Goal: Information Seeking & Learning: Learn about a topic

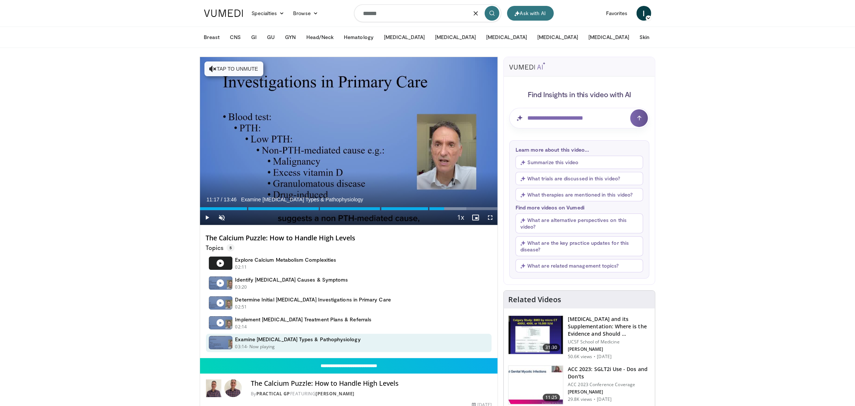
type input "******"
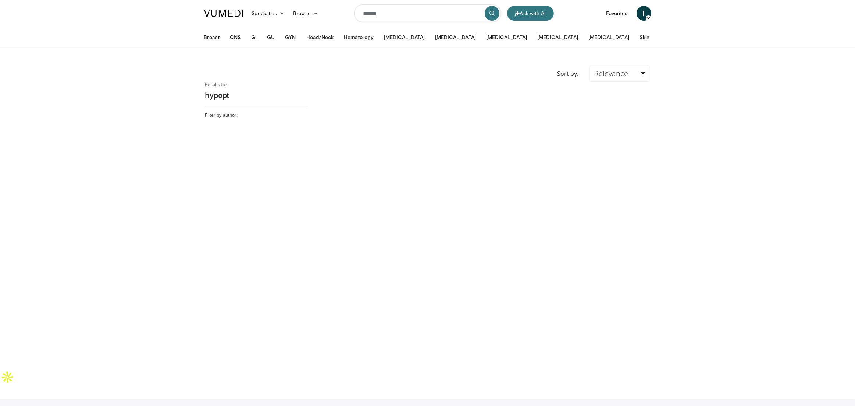
click at [387, 13] on input "******" at bounding box center [427, 13] width 147 height 18
type input "*"
type input "*****"
click at [426, 19] on input "*****" at bounding box center [427, 13] width 147 height 18
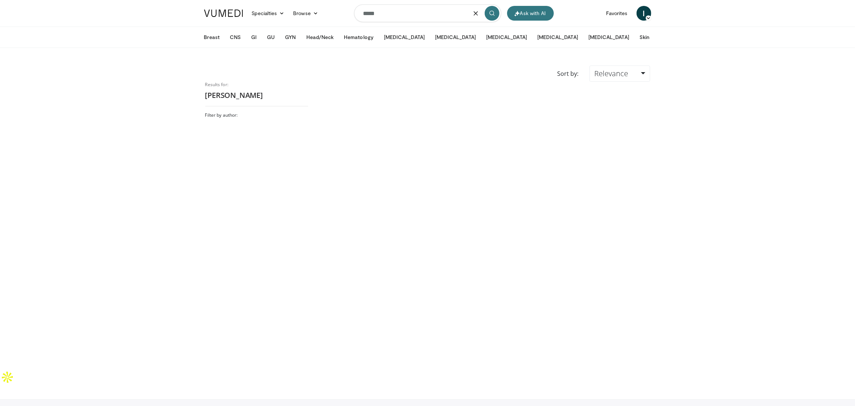
click at [426, 19] on input "*****" at bounding box center [427, 13] width 147 height 18
paste input "**********"
type input "**********"
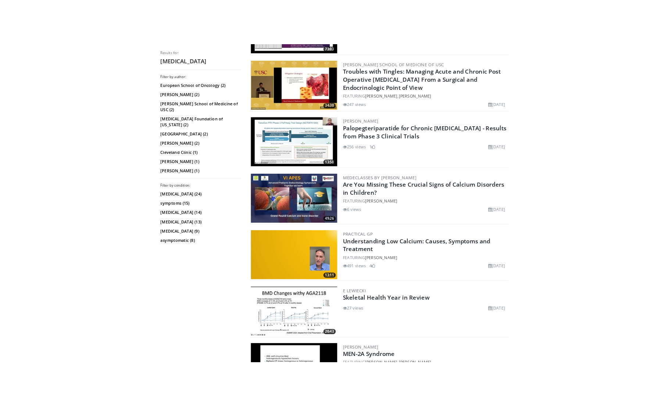
scroll to position [280, 0]
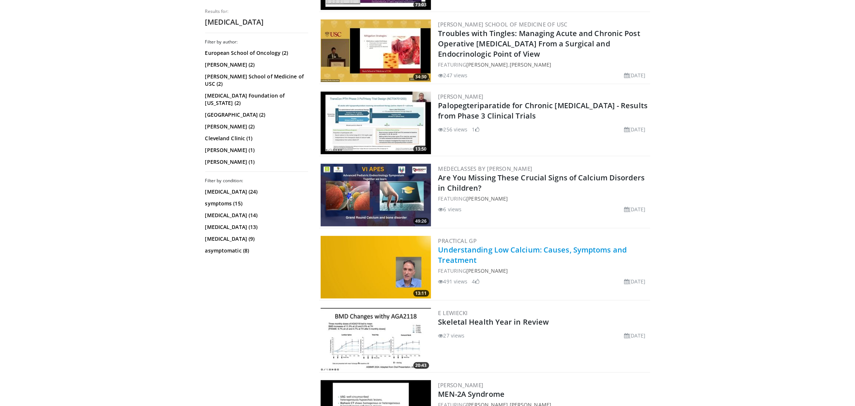
click at [552, 249] on link "Understanding Low Calcium: Causes, Symptoms and Treatment" at bounding box center [532, 254] width 189 height 20
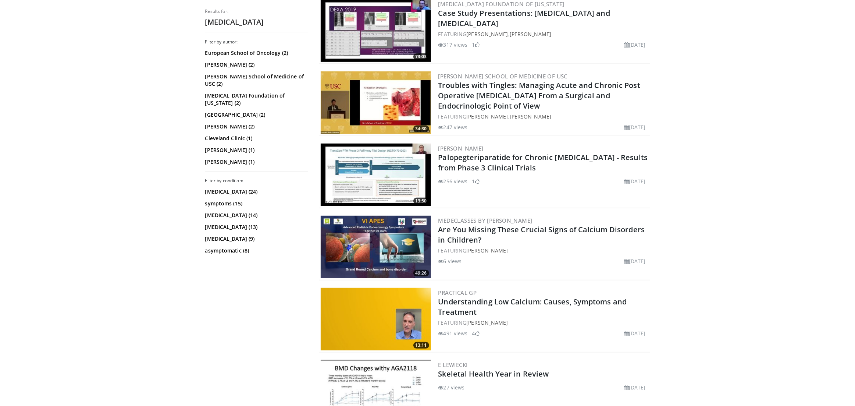
scroll to position [0, 0]
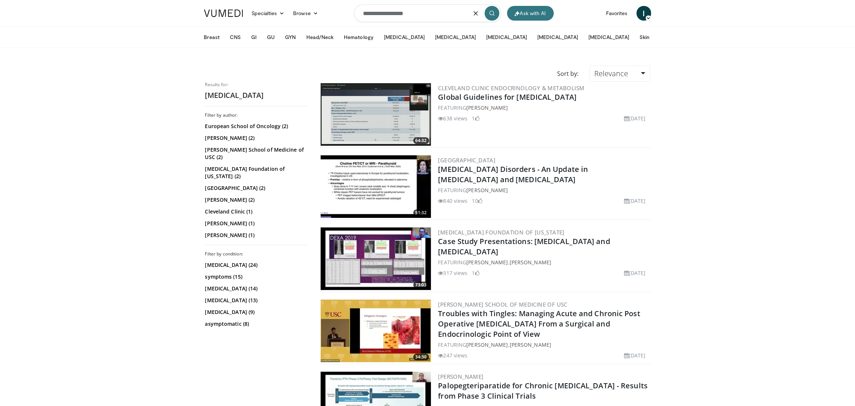
click at [381, 14] on input "**********" at bounding box center [427, 13] width 147 height 18
paste input "Search topics, interventions"
type input "**********"
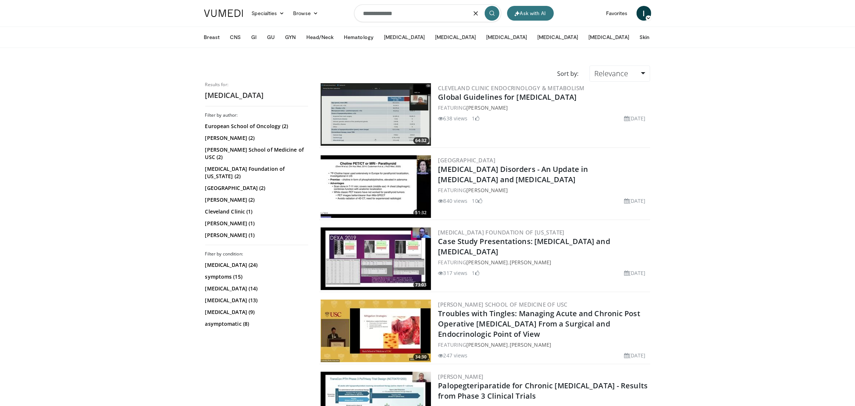
click at [494, 15] on icon "submit" at bounding box center [492, 13] width 6 height 6
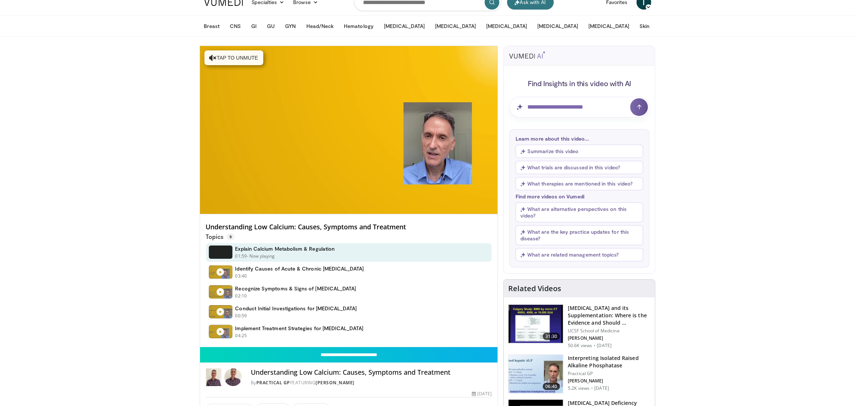
scroll to position [27, 0]
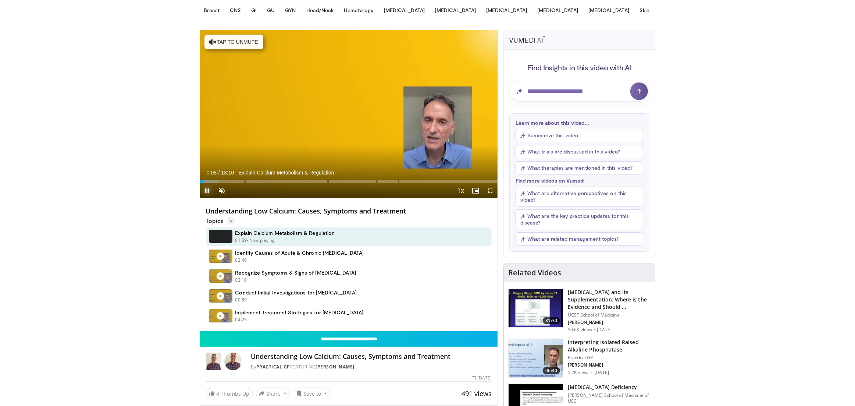
click at [208, 191] on span "Video Player" at bounding box center [207, 190] width 15 height 15
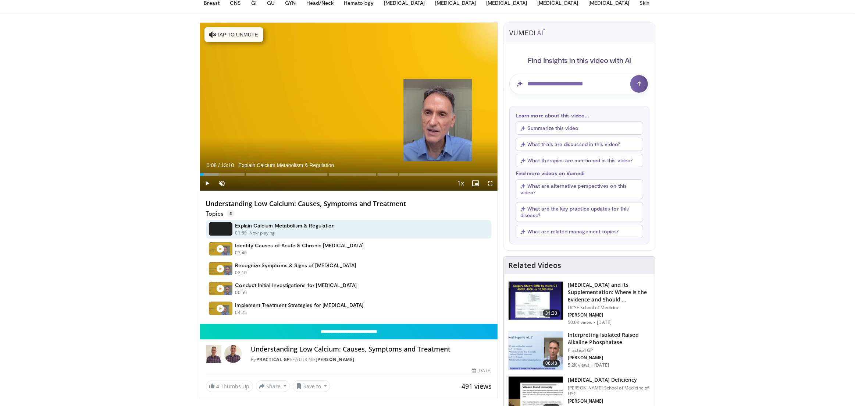
scroll to position [35, 0]
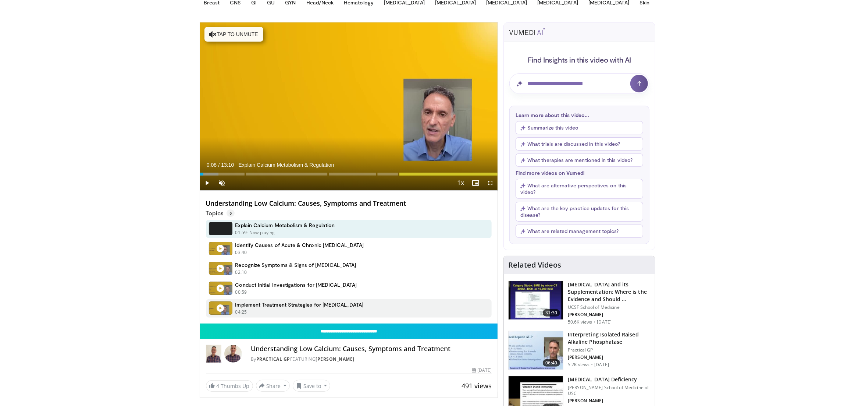
click at [219, 308] on icon at bounding box center [220, 307] width 7 height 7
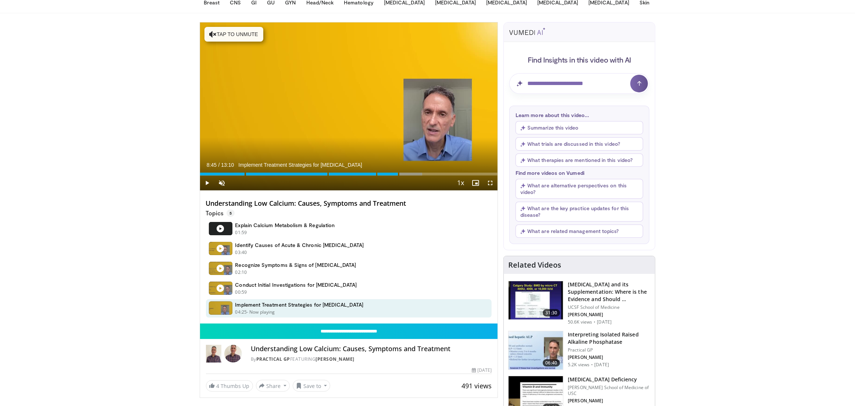
click at [405, 175] on div "Current Time 8:45 / Duration 13:10 Implement Treatment Strategies for Hypocalca…" at bounding box center [349, 182] width 298 height 15
click at [407, 174] on div "Progress Bar" at bounding box center [407, 173] width 1 height 3
click at [415, 173] on div "Progress Bar" at bounding box center [415, 173] width 1 height 3
click at [418, 173] on div "Progress Bar" at bounding box center [418, 173] width 1 height 3
click at [423, 173] on div "Progress Bar" at bounding box center [423, 173] width 1 height 3
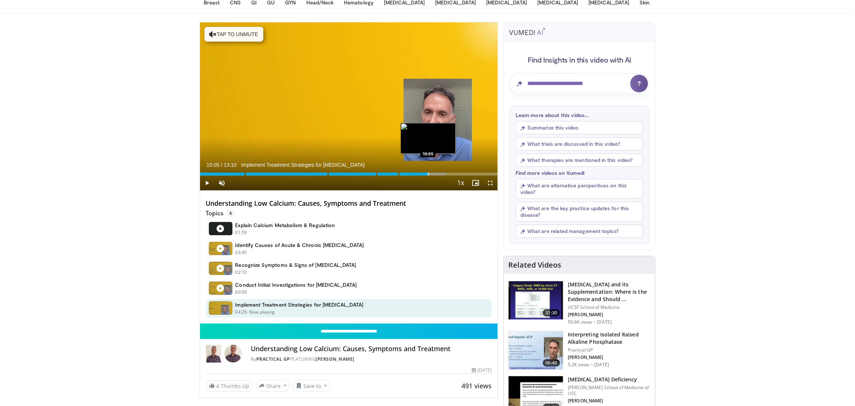
click at [428, 173] on div "Progress Bar" at bounding box center [428, 173] width 1 height 3
click at [431, 173] on div "Progress Bar" at bounding box center [431, 173] width 1 height 3
click at [208, 183] on span "Video Player" at bounding box center [207, 182] width 15 height 15
click at [435, 173] on div "Progress Bar" at bounding box center [435, 173] width 1 height 3
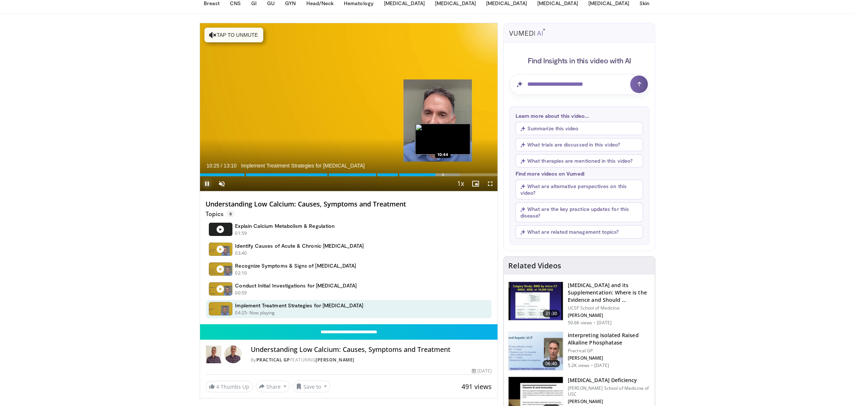
click at [443, 173] on div "Progress Bar" at bounding box center [443, 174] width 1 height 3
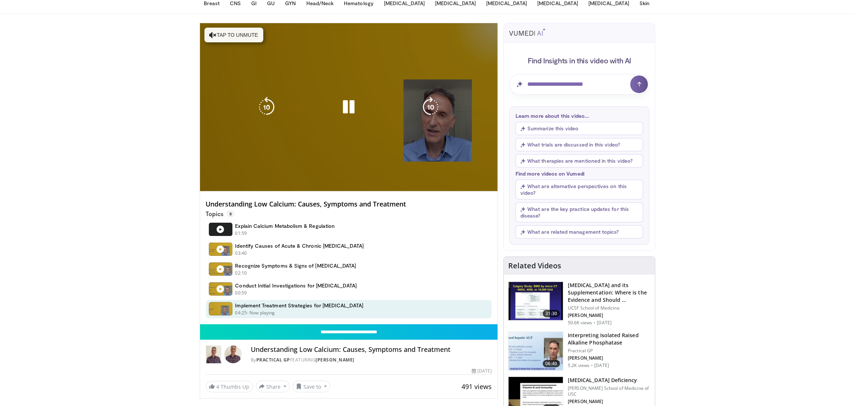
click at [447, 174] on video-js "**********" at bounding box center [349, 107] width 298 height 168
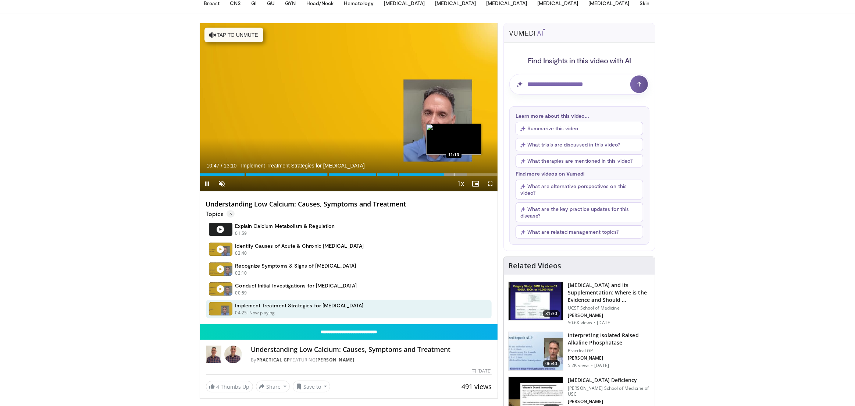
click at [454, 174] on div "Progress Bar" at bounding box center [454, 174] width 1 height 3
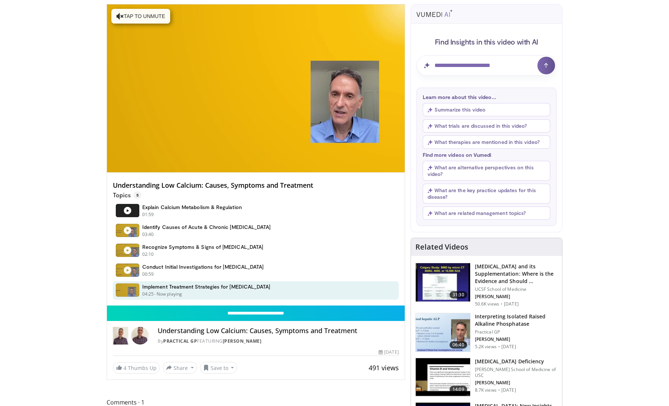
scroll to position [60, 0]
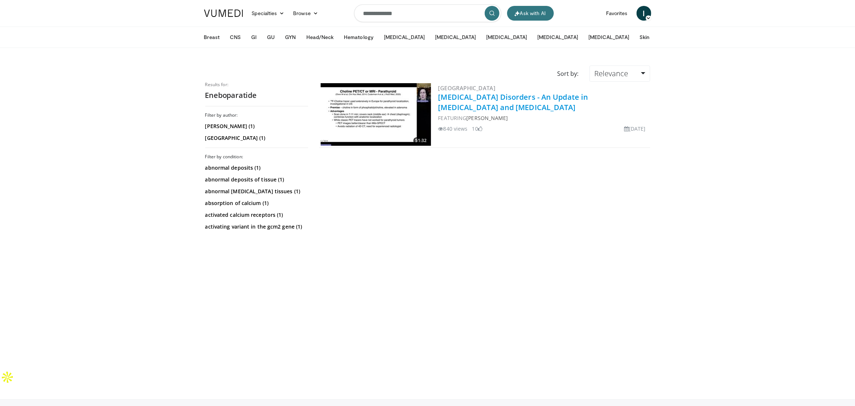
drag, startPoint x: 611, startPoint y: 108, endPoint x: 535, endPoint y: 108, distance: 76.5
click at [535, 108] on h2 "[MEDICAL_DATA] Disorders - An Update in [MEDICAL_DATA] and [MEDICAL_DATA]" at bounding box center [543, 102] width 210 height 21
copy link "[MEDICAL_DATA]"
click at [418, 12] on input "**********" at bounding box center [427, 13] width 147 height 18
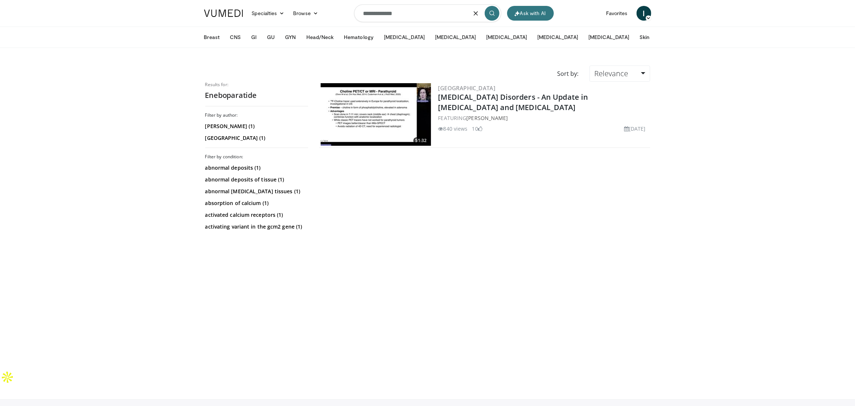
click at [418, 12] on input "**********" at bounding box center [427, 13] width 147 height 18
paste input "*****"
click at [407, 15] on input "**********" at bounding box center [427, 13] width 147 height 18
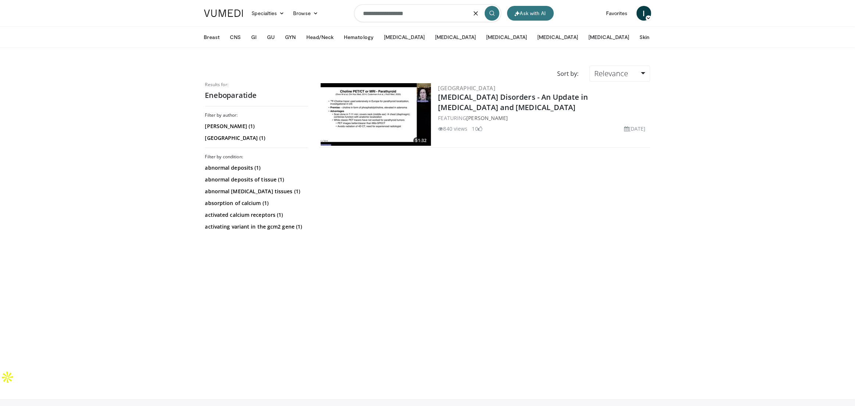
click at [382, 12] on input "**********" at bounding box center [427, 13] width 147 height 18
paste input "Search topics, interventions"
type input "***"
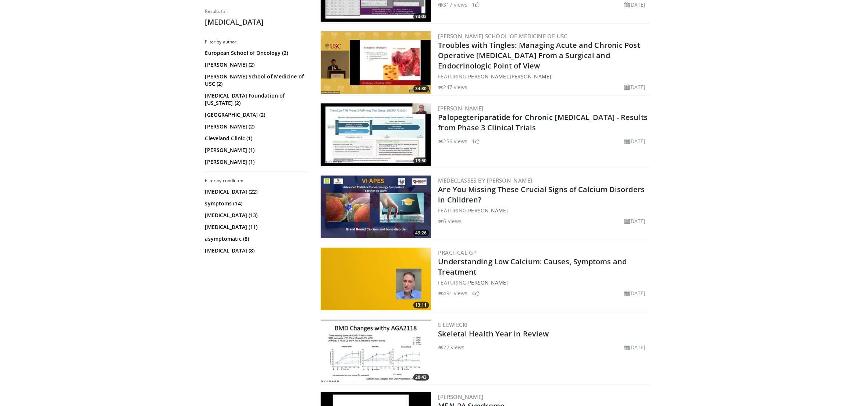
scroll to position [287, 0]
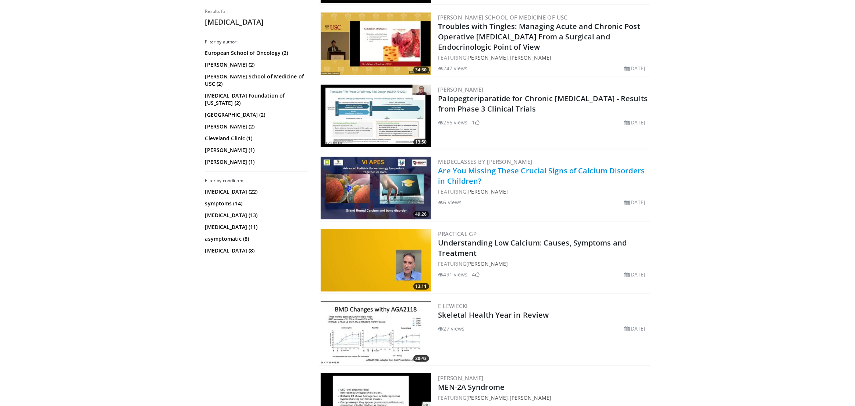
click at [598, 172] on link "Are You Missing These Crucial Signs of Calcium Disorders in Children?" at bounding box center [541, 175] width 207 height 20
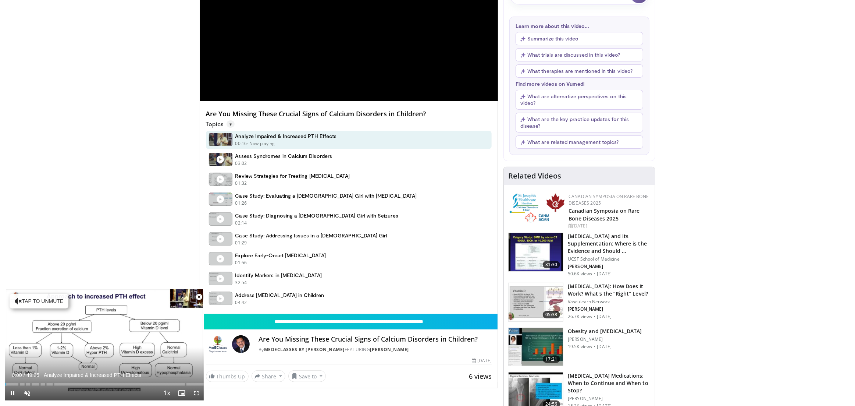
scroll to position [130, 0]
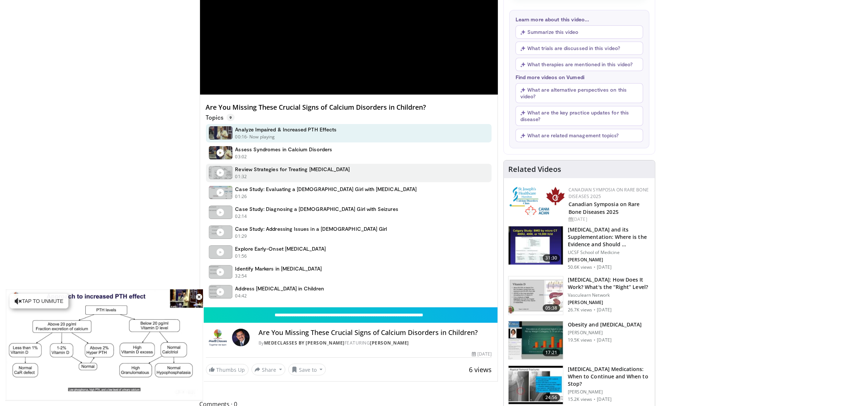
click at [252, 170] on h4 "Review Strategies for Treating Hypoparathyroidism" at bounding box center [292, 169] width 115 height 7
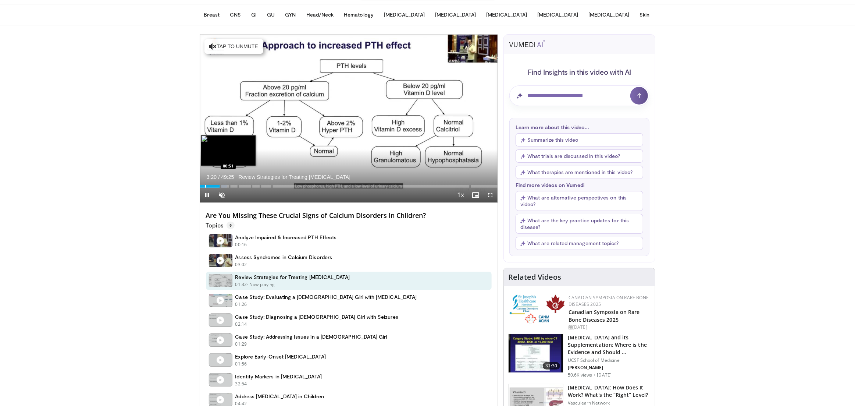
scroll to position [23, 0]
click at [221, 192] on span "Video Player" at bounding box center [222, 194] width 15 height 15
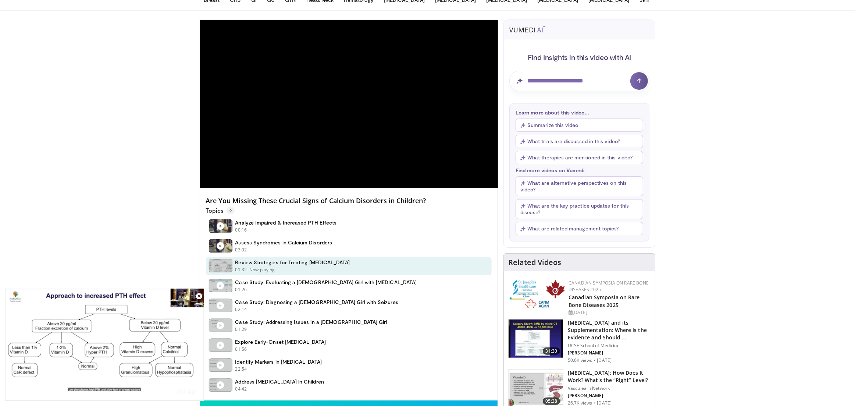
scroll to position [0, 0]
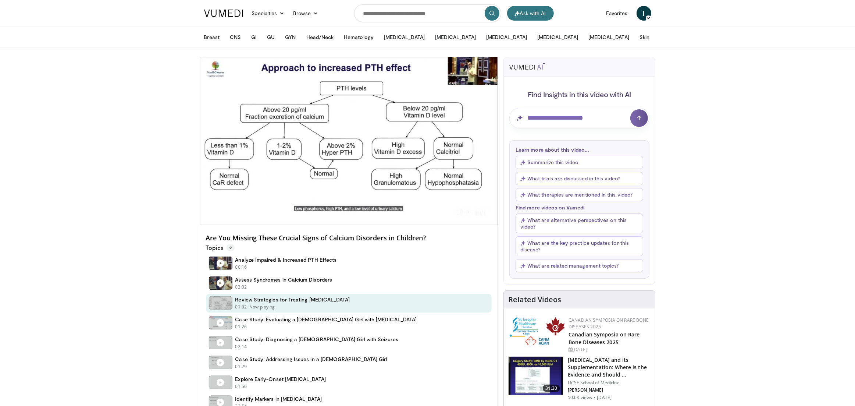
click at [224, 208] on video-js "**********" at bounding box center [349, 141] width 298 height 168
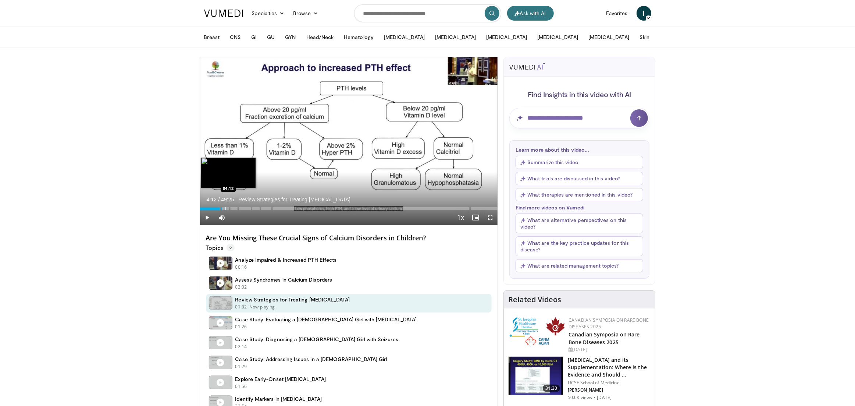
click at [225, 208] on div "Progress Bar" at bounding box center [225, 208] width 1 height 3
click at [227, 208] on div "Progress Bar" at bounding box center [227, 208] width 1 height 3
click at [228, 208] on div "Progress Bar" at bounding box center [228, 208] width 1 height 3
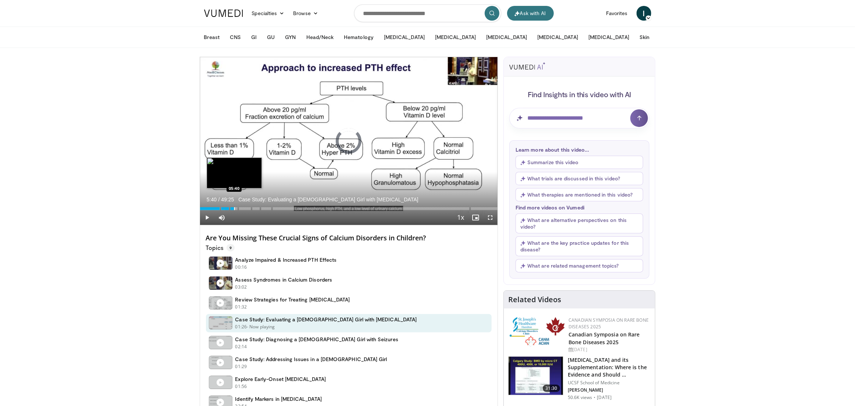
click at [234, 208] on div "Progress Bar" at bounding box center [234, 208] width 1 height 3
click at [236, 208] on div "Progress Bar" at bounding box center [236, 208] width 1 height 3
click at [233, 208] on div "Progress Bar" at bounding box center [233, 208] width 1 height 3
click at [235, 208] on div "Progress Bar" at bounding box center [235, 208] width 1 height 3
click at [237, 208] on div "Progress Bar" at bounding box center [237, 208] width 1 height 3
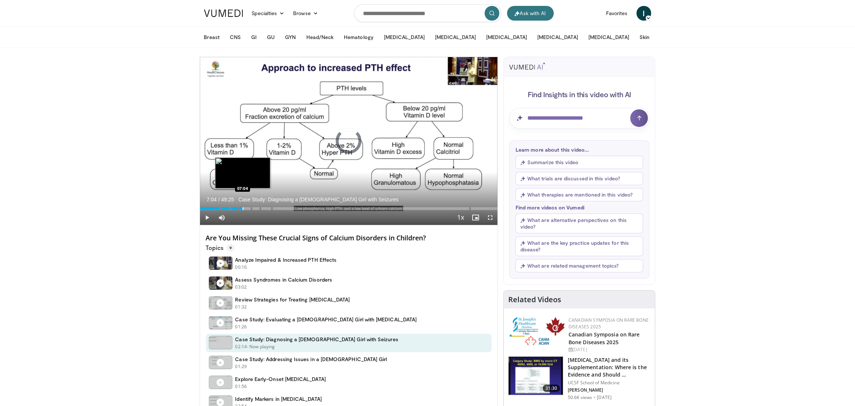
click at [243, 208] on div "Progress Bar" at bounding box center [243, 208] width 1 height 3
click at [244, 208] on div "Progress Bar" at bounding box center [244, 208] width 1 height 3
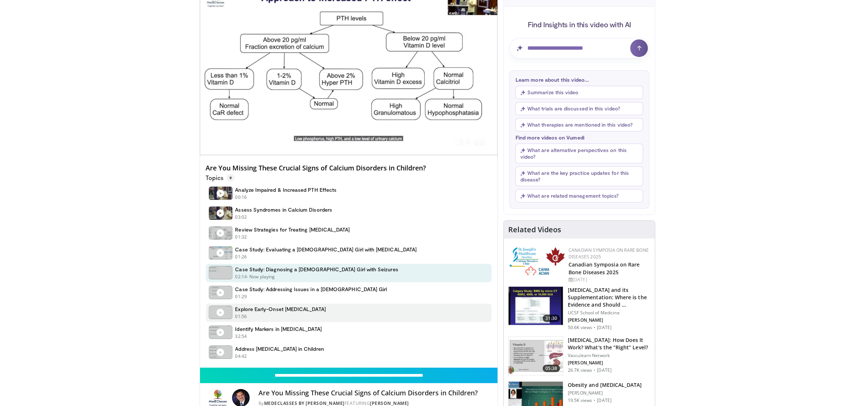
scroll to position [74, 0]
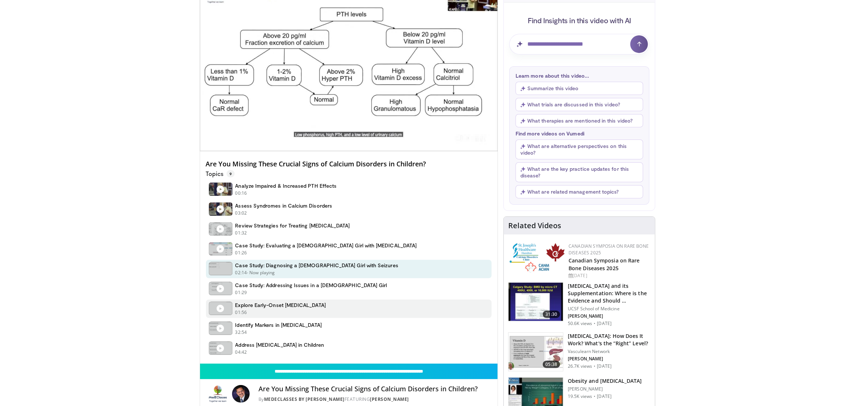
click at [221, 306] on icon at bounding box center [220, 307] width 7 height 7
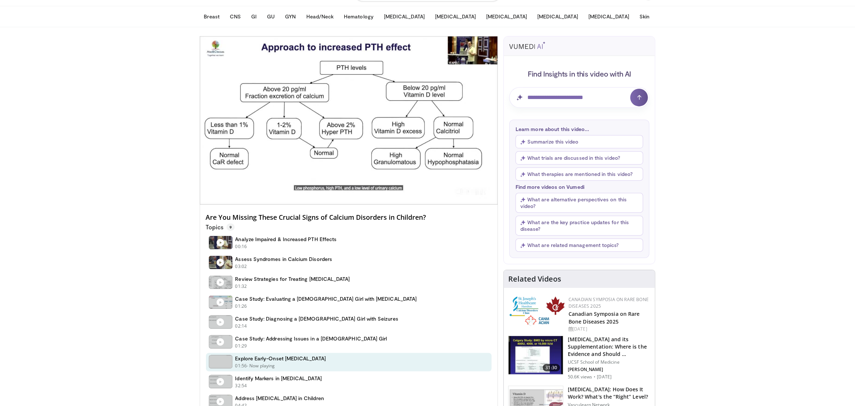
scroll to position [0, 0]
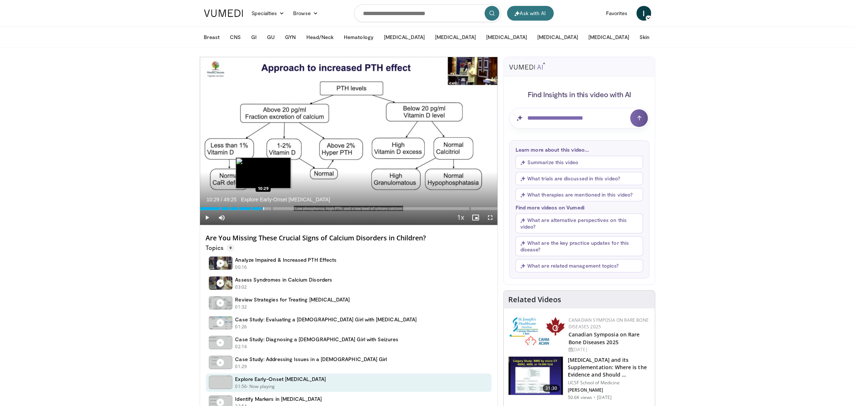
click at [263, 208] on div "Progress Bar" at bounding box center [263, 208] width 1 height 3
click at [265, 208] on div "Progress Bar" at bounding box center [265, 208] width 1 height 3
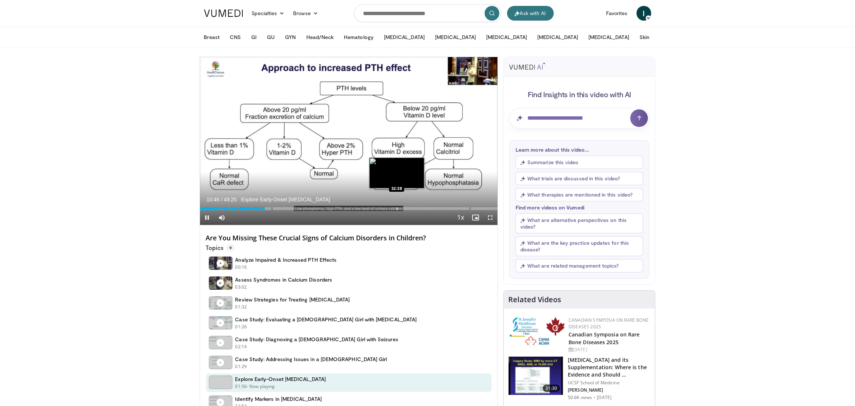
click at [397, 208] on div "Progress Bar" at bounding box center [397, 208] width 1 height 3
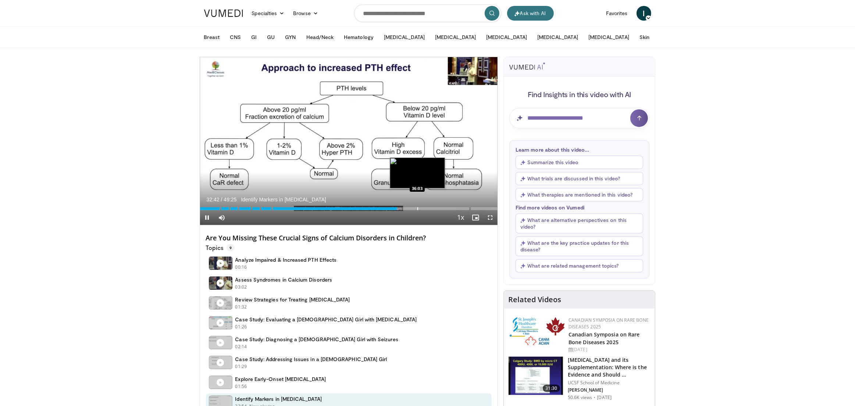
click at [417, 208] on div "Progress Bar" at bounding box center [417, 208] width 1 height 3
click at [427, 208] on div "Progress Bar" at bounding box center [427, 208] width 1 height 3
click at [432, 208] on div "Progress Bar" at bounding box center [432, 208] width 1 height 3
click at [437, 209] on div "Progress Bar" at bounding box center [437, 208] width 1 height 3
click at [442, 208] on div "Progress Bar" at bounding box center [442, 208] width 1 height 3
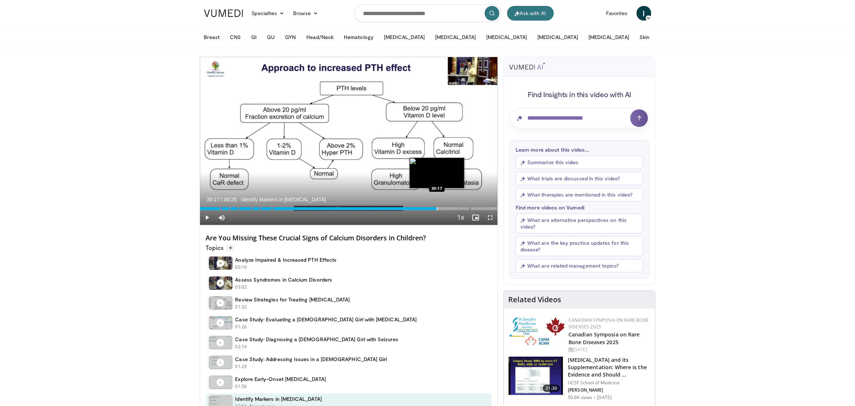
click at [437, 208] on div "Progress Bar" at bounding box center [437, 208] width 1 height 3
click at [438, 208] on div "Progress Bar" at bounding box center [438, 208] width 1 height 3
click at [440, 208] on div "Progress Bar" at bounding box center [440, 208] width 1 height 3
click at [442, 208] on div "Progress Bar" at bounding box center [442, 208] width 1 height 3
click at [445, 208] on div "Progress Bar" at bounding box center [445, 208] width 1 height 3
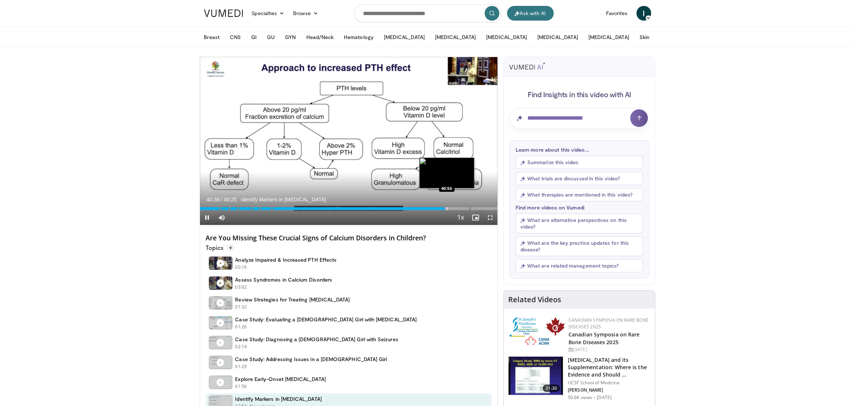
click at [447, 208] on div "Progress Bar" at bounding box center [447, 208] width 1 height 3
click at [449, 208] on div "Progress Bar" at bounding box center [449, 208] width 1 height 3
click at [452, 208] on div "Progress Bar" at bounding box center [452, 208] width 1 height 3
click at [456, 208] on div "Progress Bar" at bounding box center [456, 208] width 1 height 3
click at [458, 208] on div "Progress Bar" at bounding box center [458, 208] width 1 height 3
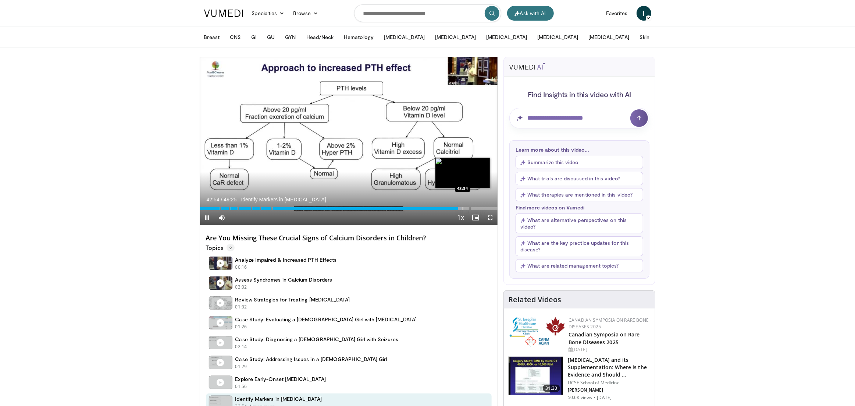
click at [463, 208] on div "Progress Bar" at bounding box center [463, 208] width 1 height 3
click at [465, 208] on div "Progress Bar" at bounding box center [465, 208] width 1 height 3
click at [467, 208] on div "Progress Bar" at bounding box center [467, 208] width 1 height 3
click at [469, 208] on div "Progress Bar" at bounding box center [469, 208] width 1 height 3
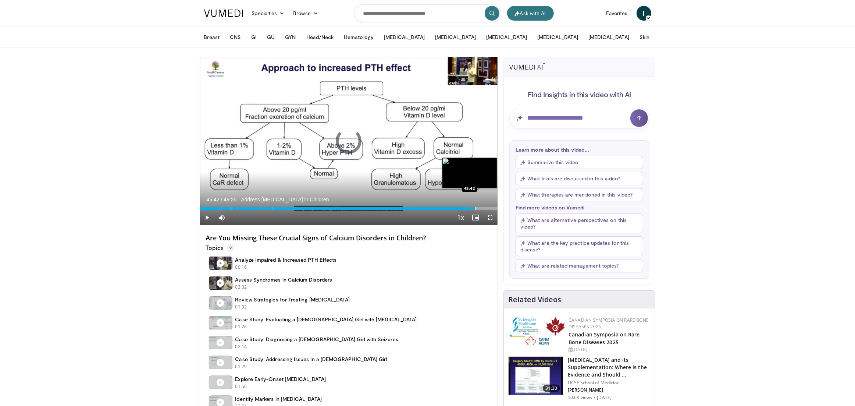
click at [475, 208] on div "Progress Bar" at bounding box center [475, 208] width 1 height 3
click at [479, 208] on div "Progress Bar" at bounding box center [479, 208] width 1 height 3
click at [483, 208] on div "Progress Bar" at bounding box center [483, 208] width 1 height 3
click at [486, 208] on div "Progress Bar" at bounding box center [486, 208] width 1 height 3
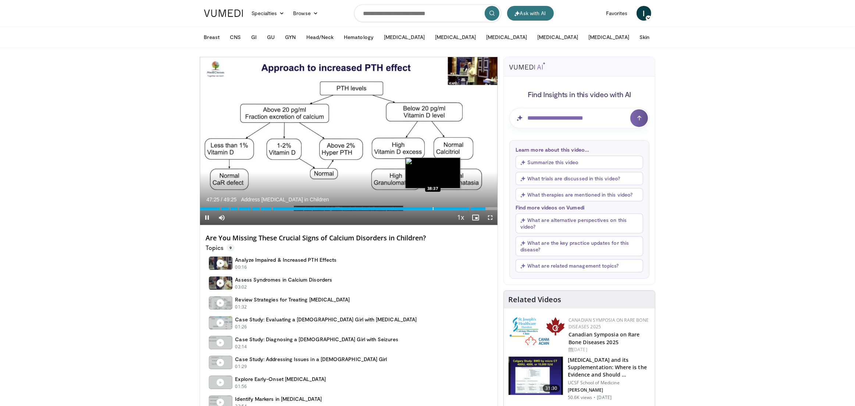
click at [433, 207] on div "Progress Bar" at bounding box center [433, 208] width 1 height 3
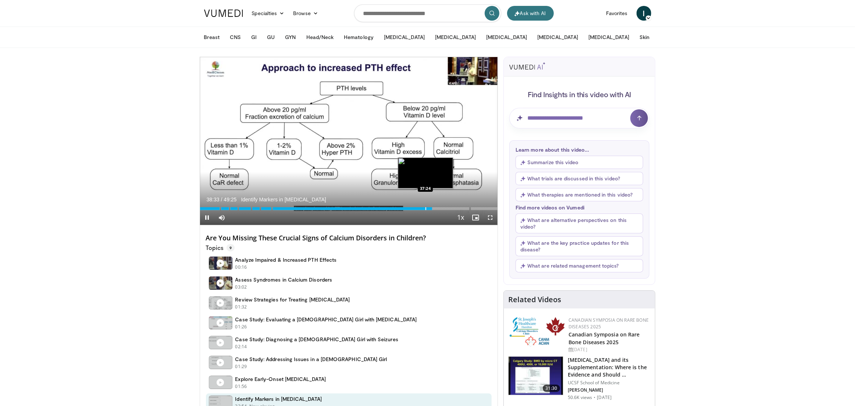
click at [425, 207] on div "Progress Bar" at bounding box center [425, 208] width 1 height 3
click at [416, 207] on div "Progress Bar" at bounding box center [416, 208] width 1 height 3
click at [410, 207] on div "Progress Bar" at bounding box center [410, 208] width 1 height 3
click at [399, 207] on div "Progress Bar" at bounding box center [399, 208] width 1 height 3
click at [396, 207] on div "Progress Bar" at bounding box center [396, 208] width 1 height 3
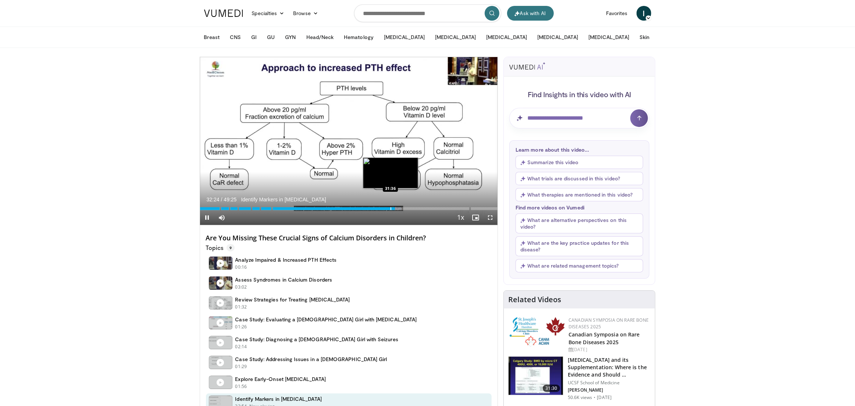
click at [390, 207] on div "Progress Bar" at bounding box center [390, 208] width 1 height 3
click at [387, 207] on div "Progress Bar" at bounding box center [387, 208] width 1 height 3
click at [381, 207] on div "31:03" at bounding box center [293, 208] width 187 height 3
click at [377, 207] on div "Progress Bar" at bounding box center [377, 208] width 1 height 3
click at [374, 207] on div "Loaded : 60.36% 29:22" at bounding box center [349, 208] width 298 height 3
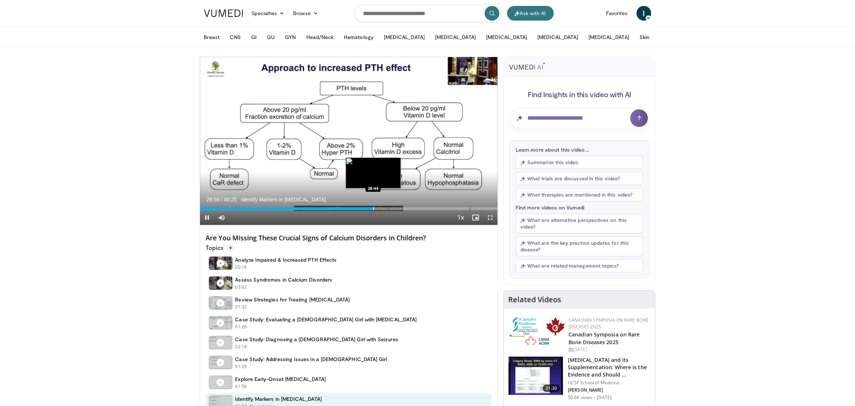
click at [373, 207] on div "Progress Bar" at bounding box center [373, 208] width 1 height 3
click at [370, 207] on div "Progress Bar" at bounding box center [370, 208] width 1 height 3
click at [366, 208] on div "Progress Bar" at bounding box center [366, 208] width 1 height 3
click at [363, 208] on div "Progress Bar" at bounding box center [363, 208] width 1 height 3
click at [359, 208] on div "Progress Bar" at bounding box center [359, 208] width 1 height 3
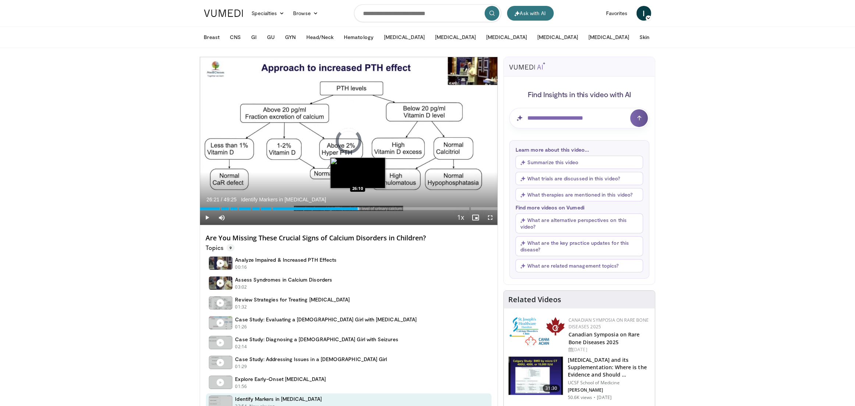
click at [358, 208] on div "Progress Bar" at bounding box center [358, 208] width 1 height 3
click at [353, 209] on div "Progress Bar" at bounding box center [353, 208] width 1 height 3
click at [348, 209] on div "Progress Bar" at bounding box center [348, 208] width 1 height 3
click at [346, 209] on div "Progress Bar" at bounding box center [346, 208] width 1 height 3
click at [338, 209] on div "24:13" at bounding box center [273, 208] width 146 height 3
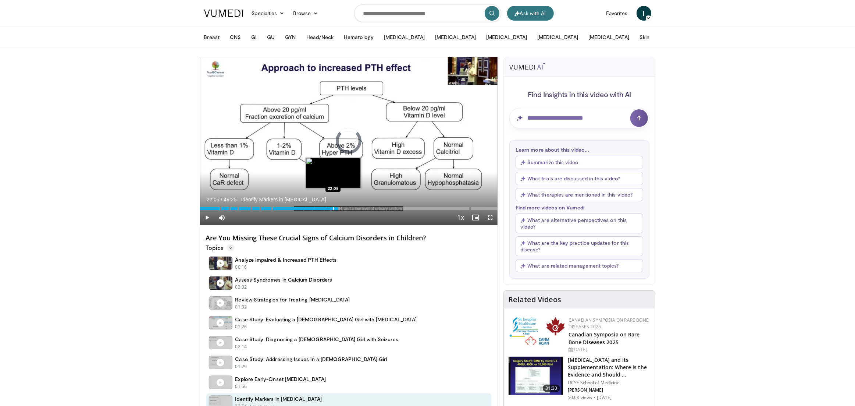
click at [333, 207] on div "Progress Bar" at bounding box center [333, 208] width 1 height 3
click at [327, 207] on div "Progress Bar" at bounding box center [327, 208] width 1 height 3
click at [331, 207] on div "Progress Bar" at bounding box center [331, 208] width 1 height 3
click at [325, 207] on div "Progress Bar" at bounding box center [325, 208] width 1 height 3
click at [322, 207] on div "Progress Bar" at bounding box center [322, 208] width 1 height 3
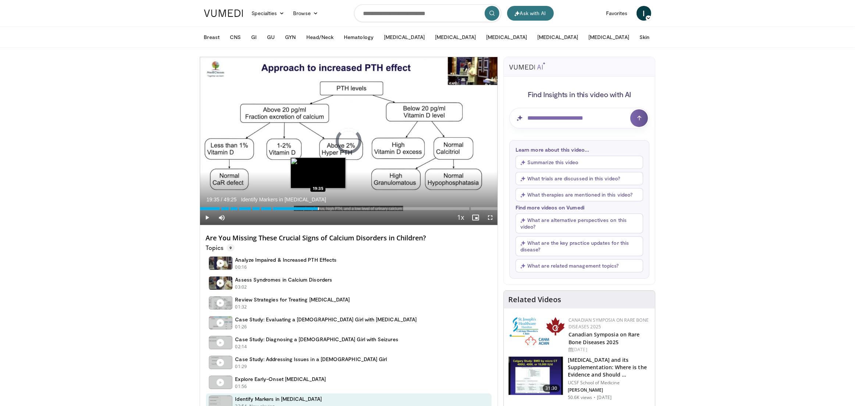
click at [318, 207] on div "Progress Bar" at bounding box center [318, 208] width 1 height 3
click at [314, 207] on div "Progress Bar" at bounding box center [314, 208] width 1 height 3
click at [310, 207] on div "Progress Bar" at bounding box center [310, 208] width 1 height 3
click at [304, 207] on div "Progress Bar" at bounding box center [304, 208] width 1 height 3
click at [297, 207] on div "Progress Bar" at bounding box center [297, 208] width 1 height 3
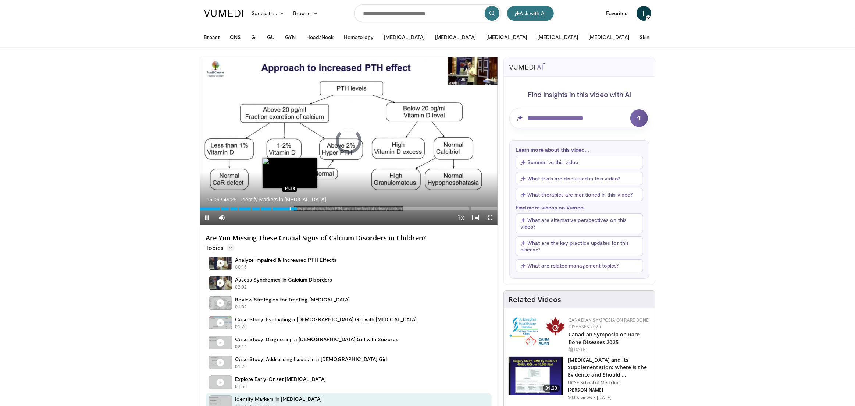
click at [290, 207] on div "Progress Bar" at bounding box center [290, 208] width 1 height 3
click at [282, 207] on div "Progress Bar" at bounding box center [282, 208] width 1 height 3
click at [254, 207] on div "Progress Bar" at bounding box center [254, 208] width 1 height 3
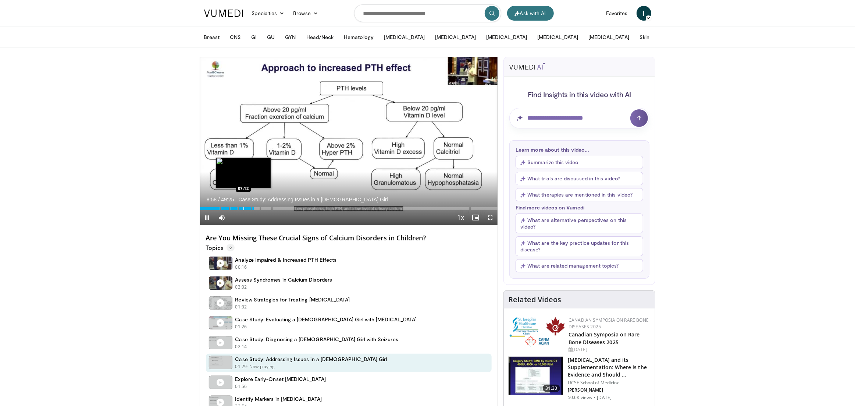
click at [243, 207] on div "Progress Bar" at bounding box center [243, 208] width 1 height 3
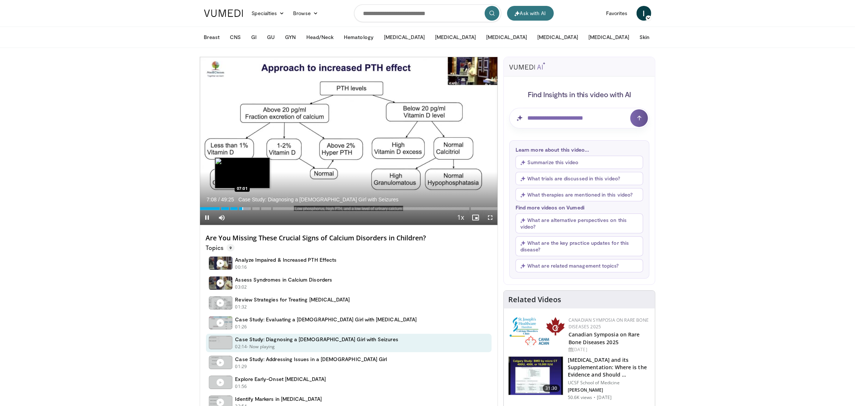
click at [242, 207] on div "Progress Bar" at bounding box center [242, 208] width 1 height 3
click at [236, 208] on div "Progress Bar" at bounding box center [236, 208] width 1 height 3
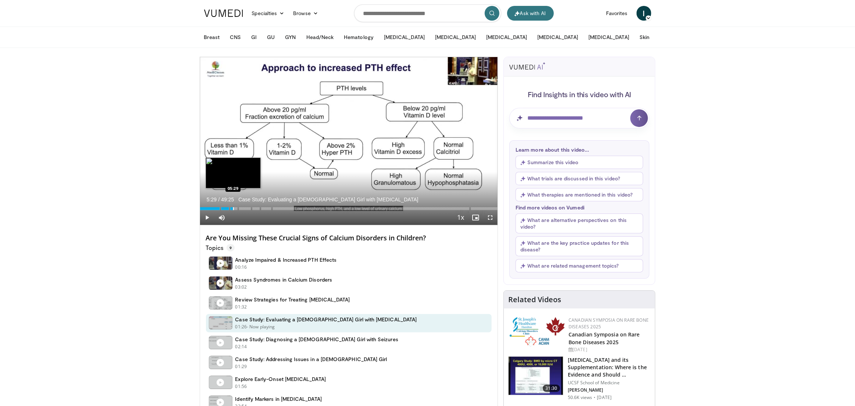
click at [233, 208] on div "Progress Bar" at bounding box center [233, 208] width 1 height 3
click at [226, 208] on div "Progress Bar" at bounding box center [226, 208] width 1 height 3
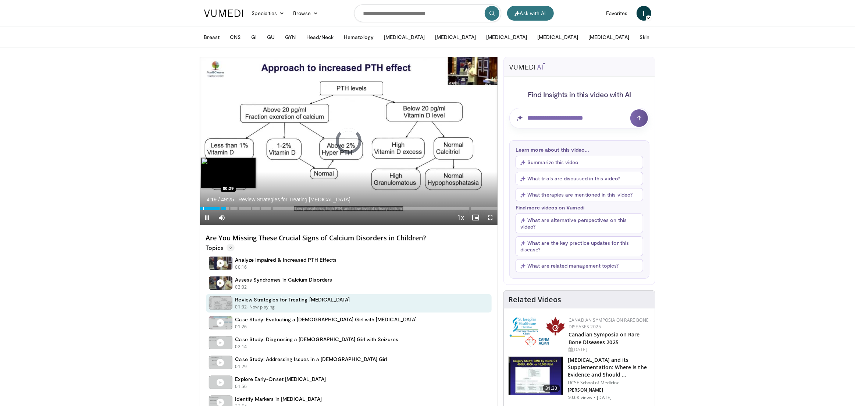
click at [203, 208] on div "Progress Bar" at bounding box center [203, 208] width 1 height 3
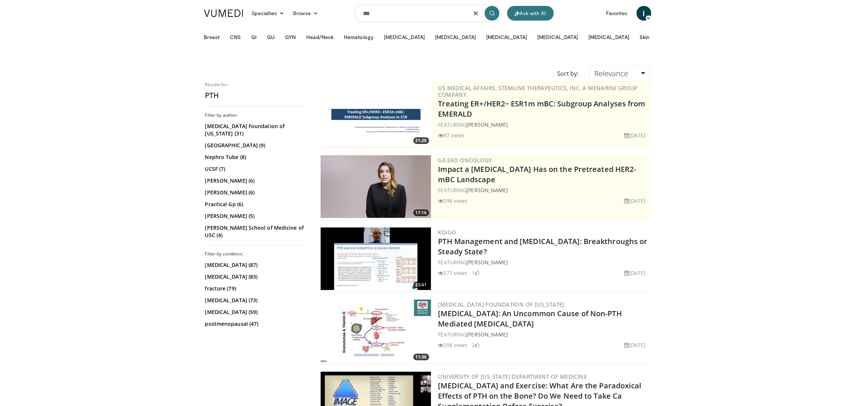
click at [418, 15] on input "***" at bounding box center [427, 13] width 147 height 18
paste input "******"
type input "*********"
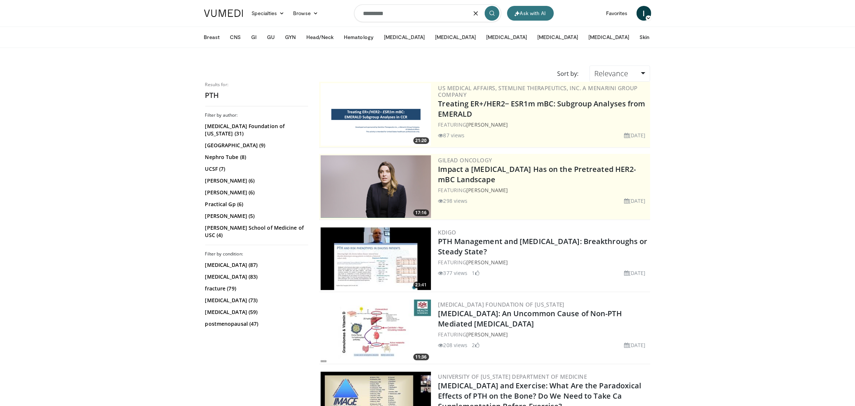
click at [490, 14] on icon "submit" at bounding box center [492, 13] width 6 height 6
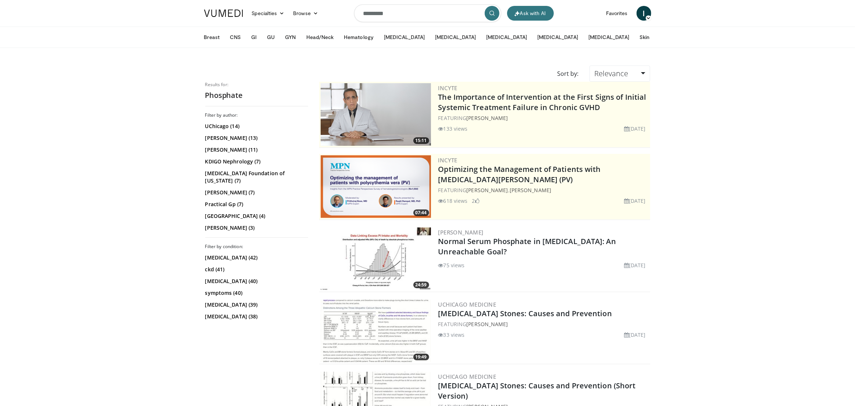
click at [406, 18] on input "*********" at bounding box center [427, 13] width 147 height 18
paste input "**"
type input "**********"
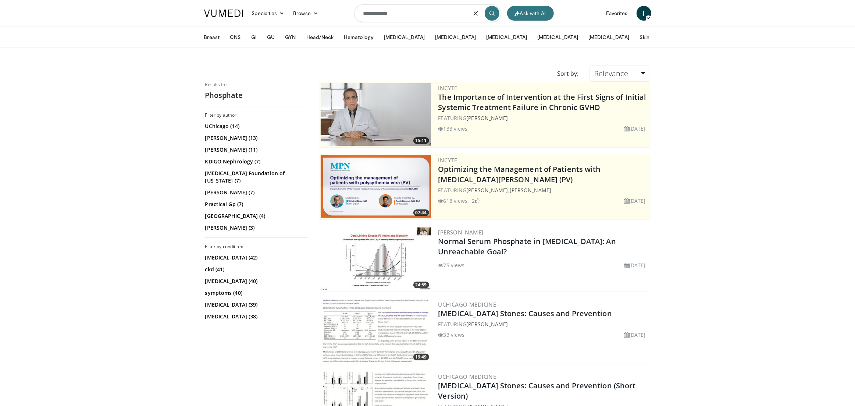
click at [493, 14] on icon "submit" at bounding box center [492, 13] width 6 height 6
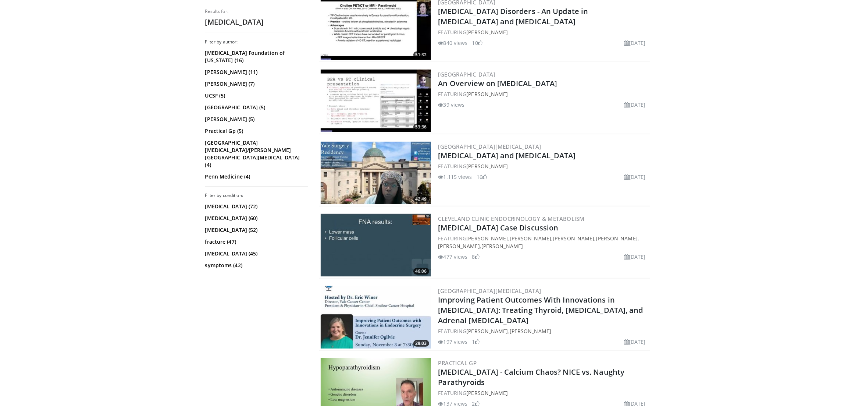
scroll to position [313, 0]
